Goal: Task Accomplishment & Management: Use online tool/utility

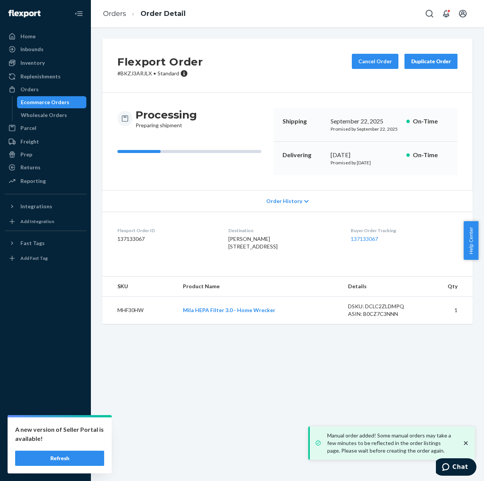
drag, startPoint x: 45, startPoint y: 456, endPoint x: 46, endPoint y: 452, distance: 4.1
click at [45, 455] on button "Refresh" at bounding box center [59, 458] width 89 height 15
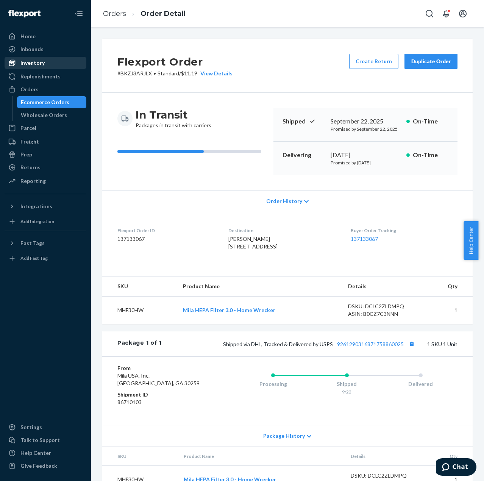
click at [50, 68] on div "Inventory" at bounding box center [45, 63] width 80 height 11
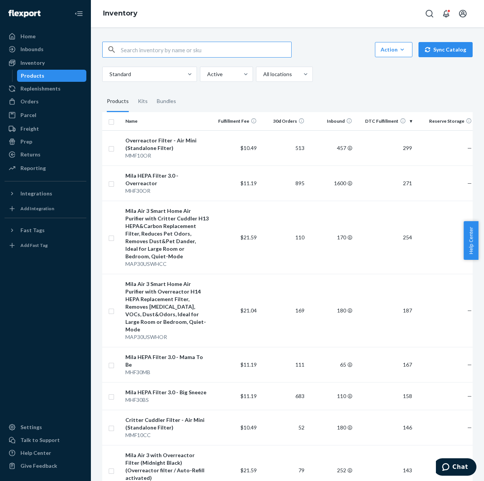
click at [147, 49] on input "text" at bounding box center [206, 49] width 170 height 15
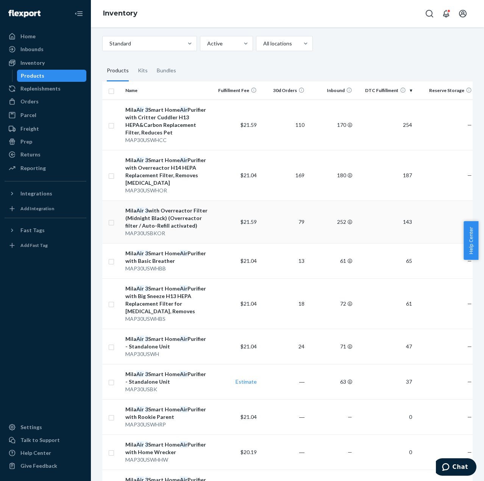
scroll to position [38, 0]
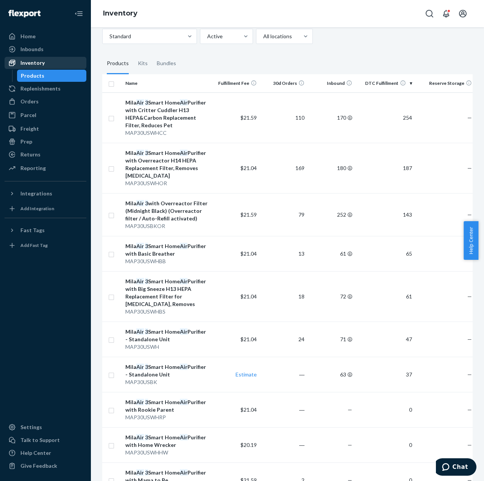
click at [52, 65] on div "Inventory" at bounding box center [45, 63] width 80 height 11
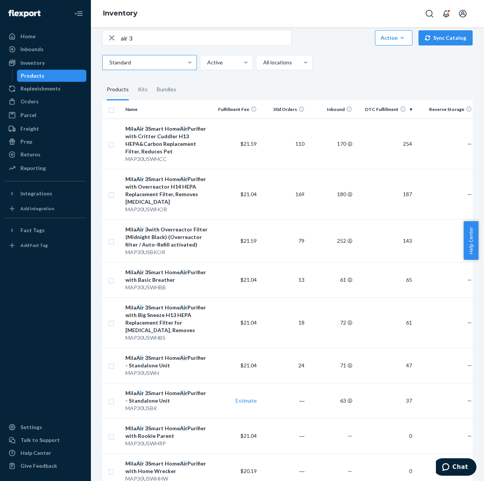
scroll to position [0, 0]
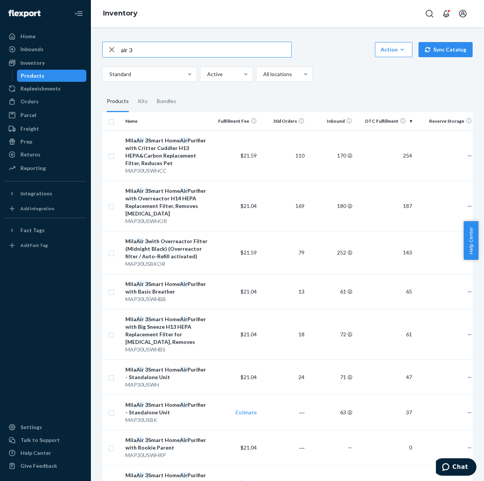
click at [146, 54] on input "air 3" at bounding box center [206, 49] width 170 height 15
paste input "MAP30USWH"
type input "MAP30USWH"
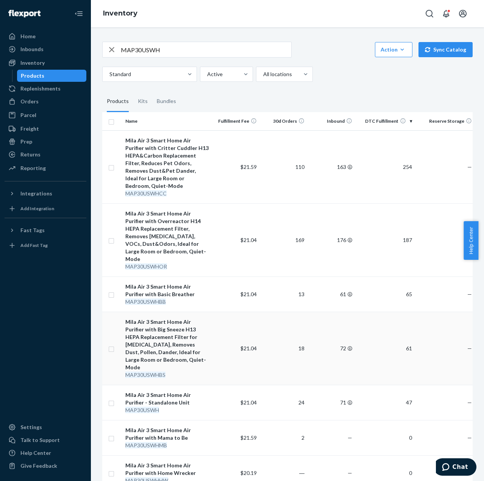
scroll to position [67, 0]
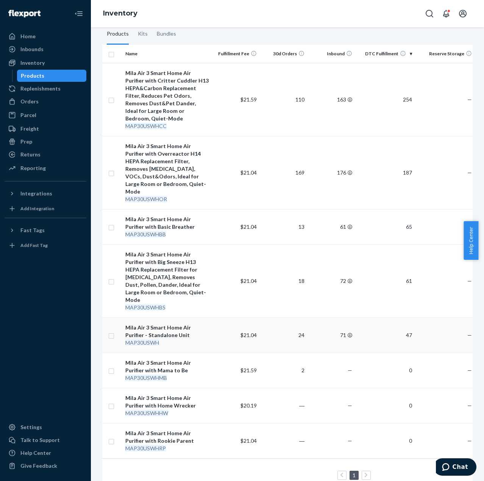
click at [217, 320] on td "$21.04" at bounding box center [236, 334] width 48 height 35
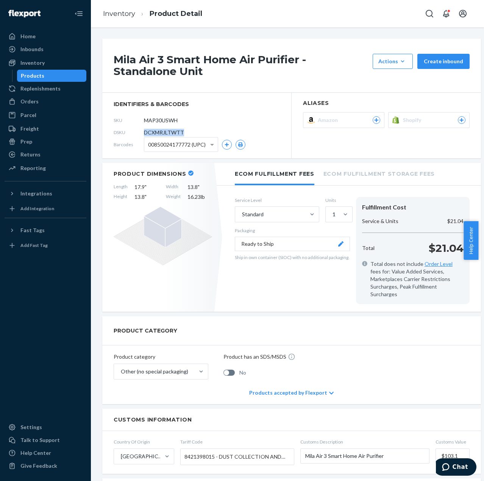
drag, startPoint x: 142, startPoint y: 131, endPoint x: 182, endPoint y: 130, distance: 39.4
click at [182, 130] on div "DSKU DCXMRJLTWTT" at bounding box center [197, 132] width 166 height 12
copy div "DCXMRJLTWTT"
click at [49, 106] on div "Orders" at bounding box center [45, 101] width 80 height 11
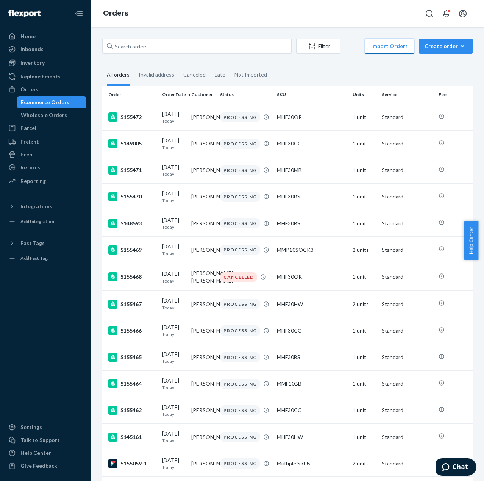
click at [382, 48] on button "Import Orders" at bounding box center [390, 46] width 50 height 15
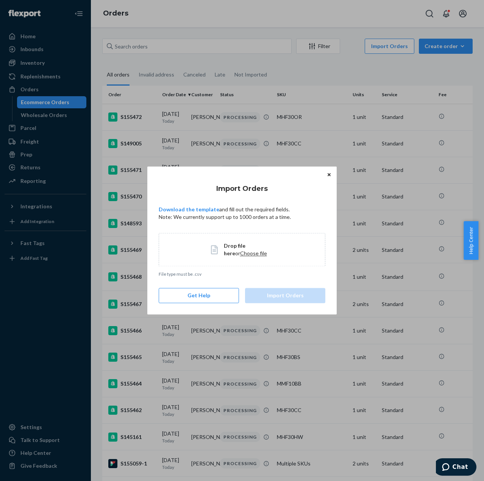
click at [229, 258] on div "Drop file here or Choose file" at bounding box center [242, 249] width 167 height 33
click at [282, 300] on button "Import Orders" at bounding box center [285, 295] width 80 height 15
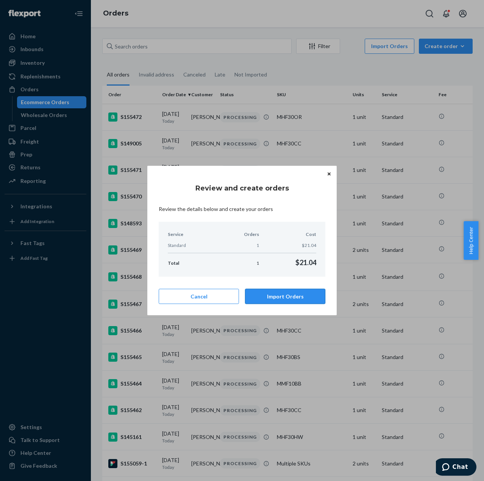
click at [308, 301] on button "Import Orders" at bounding box center [285, 296] width 80 height 15
